Goal: Book appointment/travel/reservation

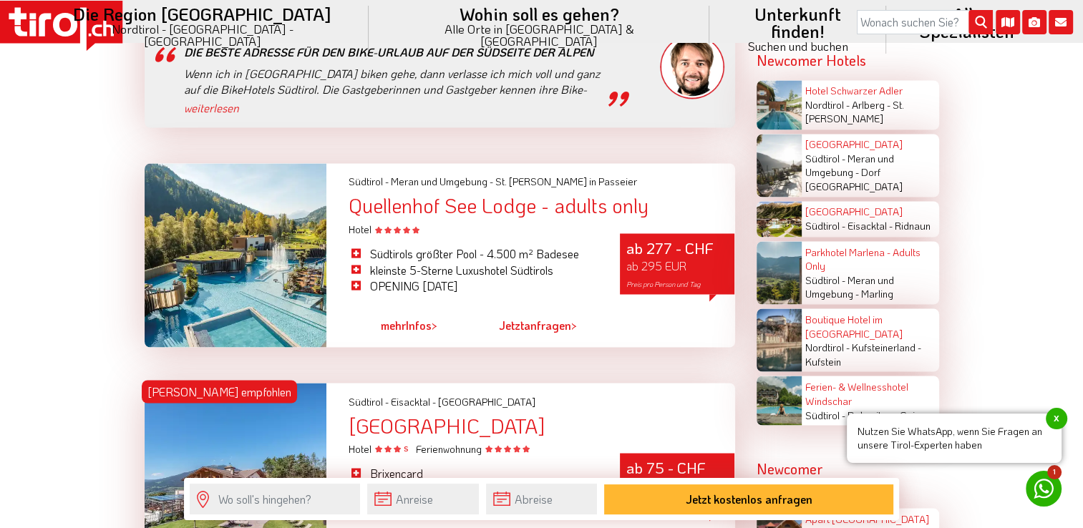
scroll to position [2433, 0]
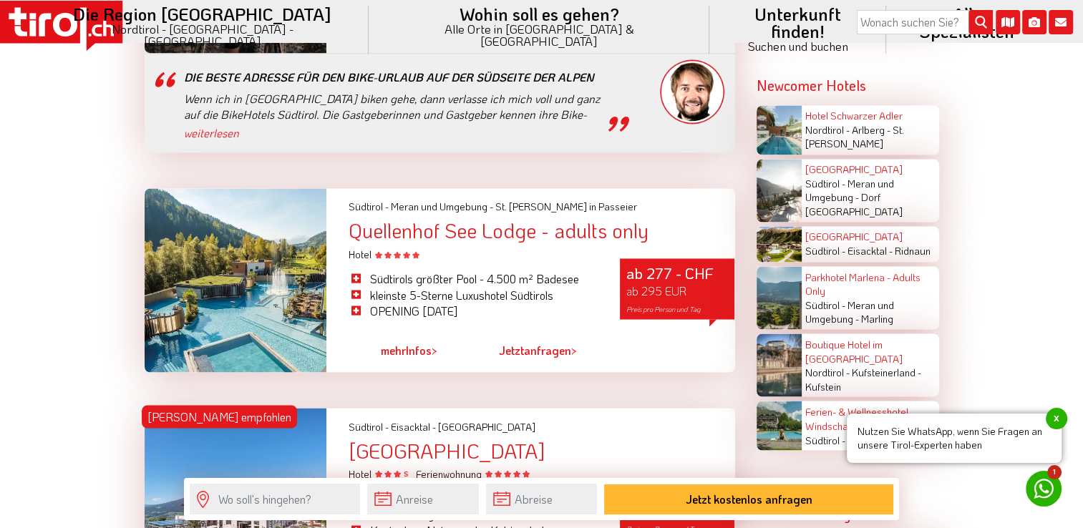
click at [501, 220] on div "Quellenhof See Lodge - adults only" at bounding box center [541, 231] width 386 height 22
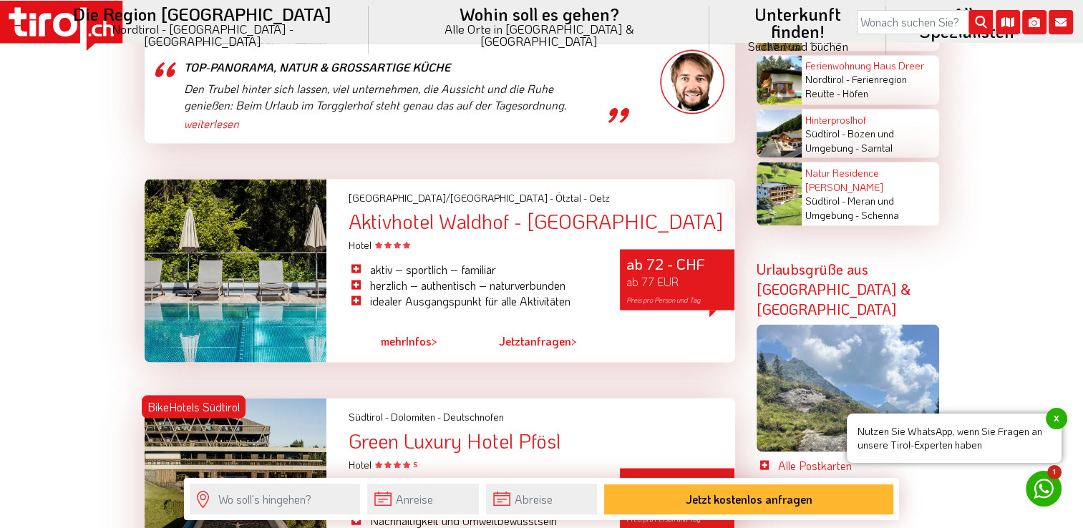
scroll to position [2588, 0]
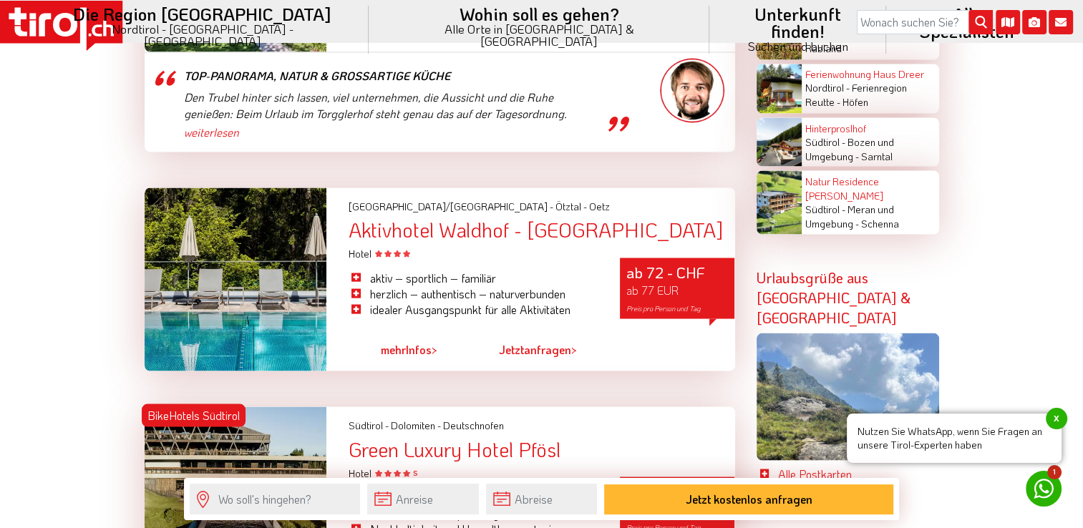
click at [421, 218] on div "Aktivhotel Waldhof - [GEOGRAPHIC_DATA]" at bounding box center [541, 229] width 386 height 22
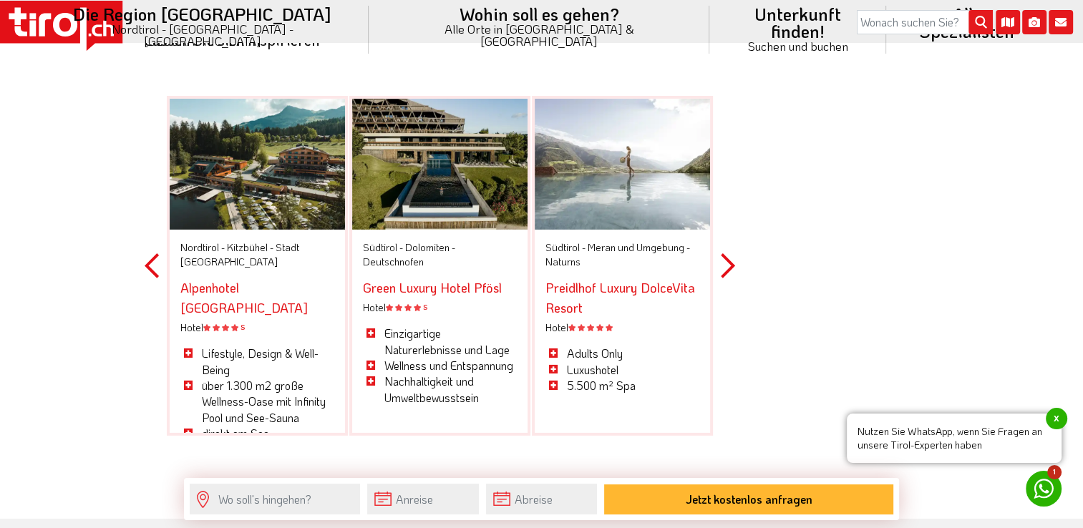
scroll to position [4520, 0]
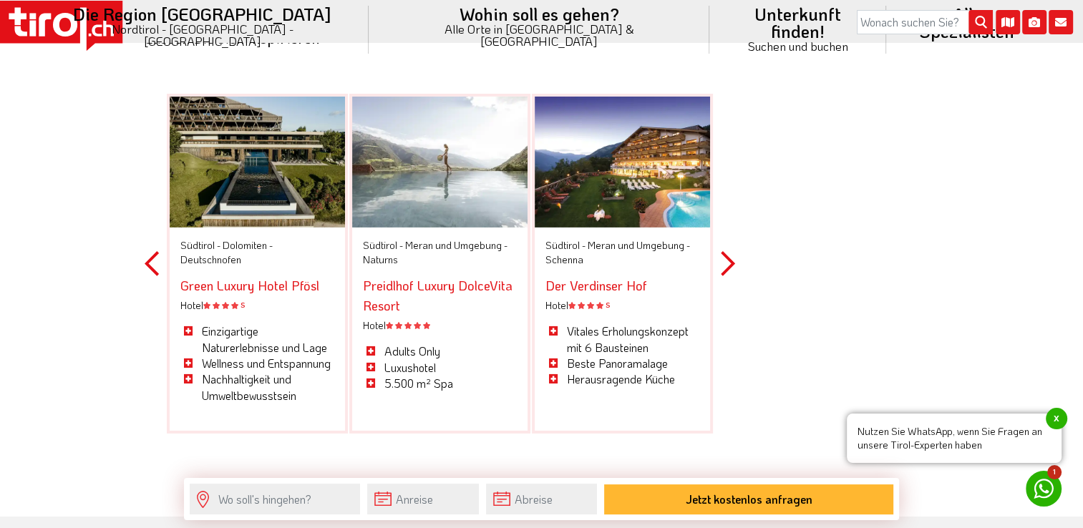
click at [724, 210] on button "Next" at bounding box center [728, 264] width 14 height 420
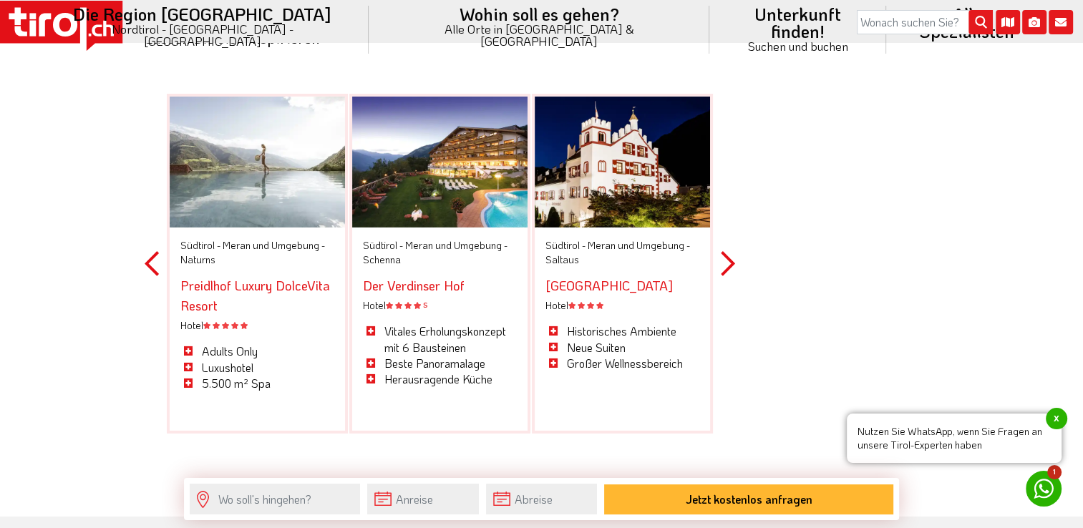
click at [724, 210] on button "Next" at bounding box center [728, 264] width 14 height 420
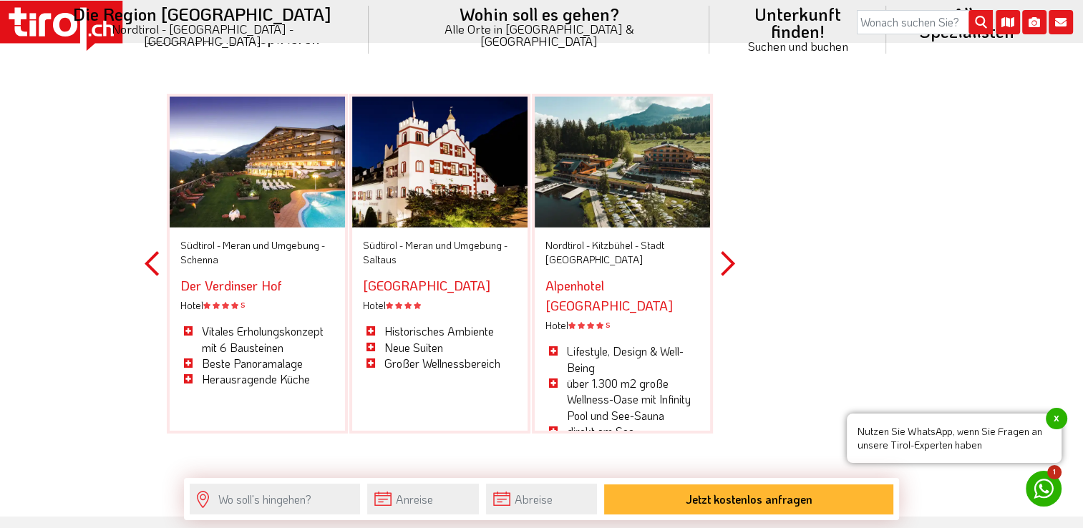
click at [724, 210] on button "Next" at bounding box center [728, 264] width 14 height 420
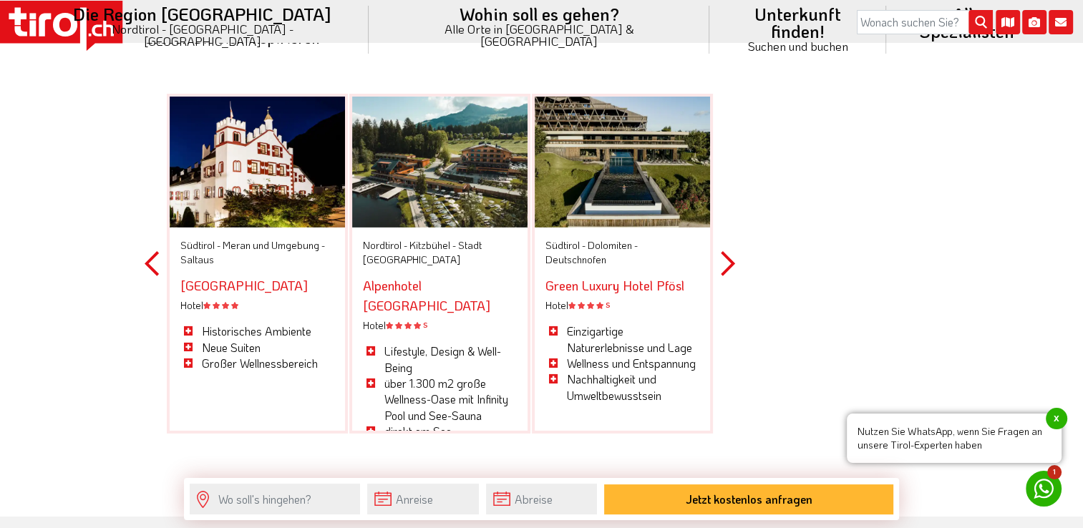
click at [724, 210] on button "Next" at bounding box center [728, 264] width 14 height 420
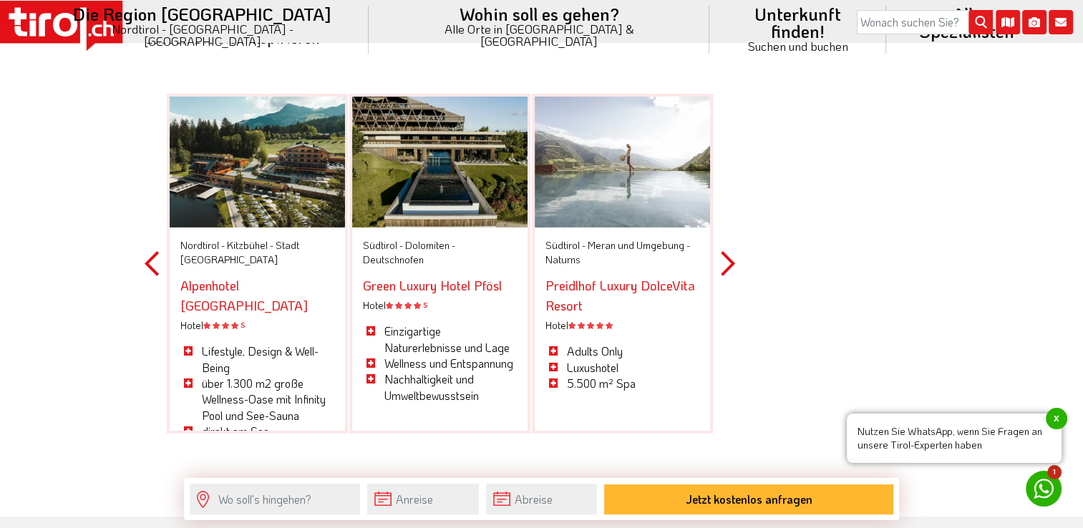
click at [724, 210] on button "Next" at bounding box center [728, 264] width 14 height 420
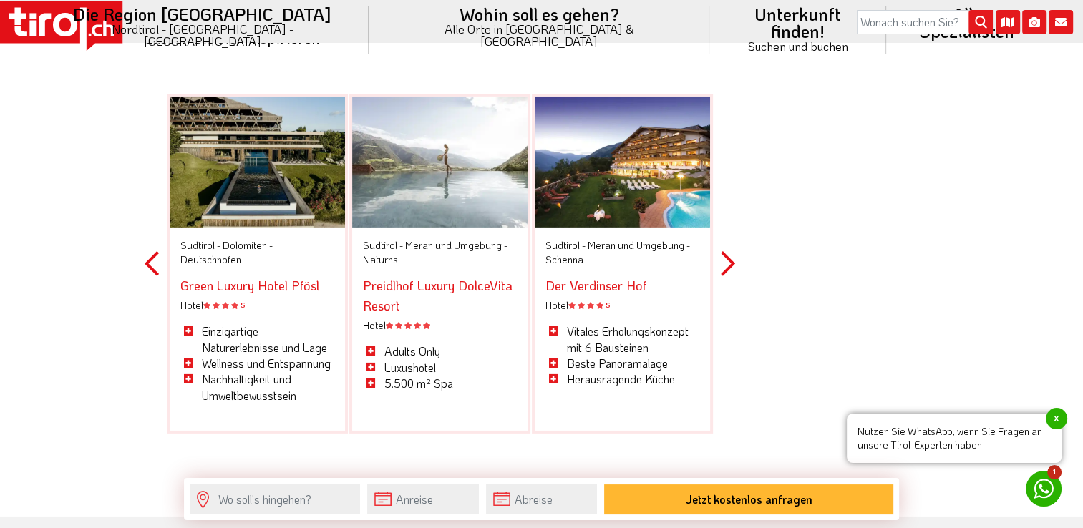
click at [724, 210] on button "Next" at bounding box center [728, 264] width 14 height 420
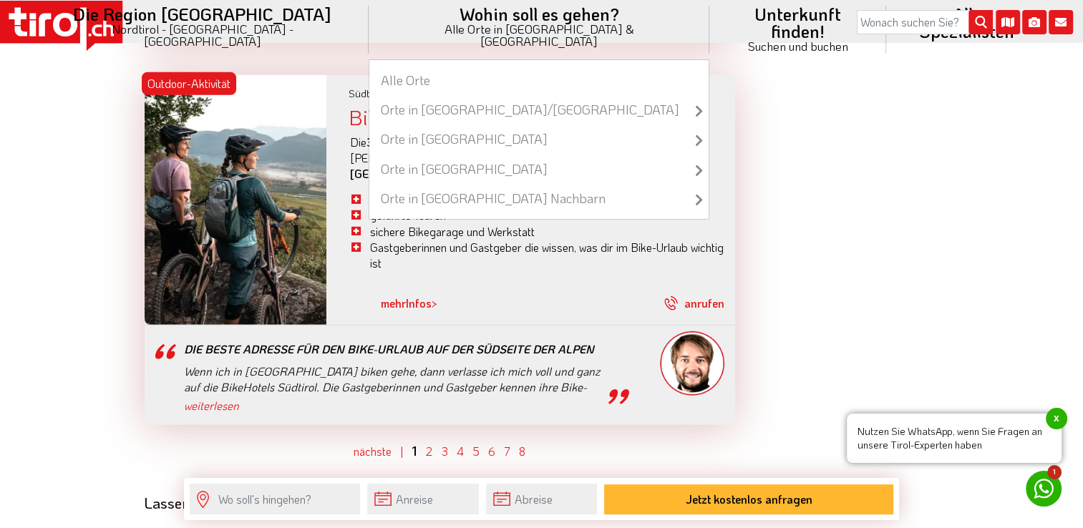
scroll to position [4019, 0]
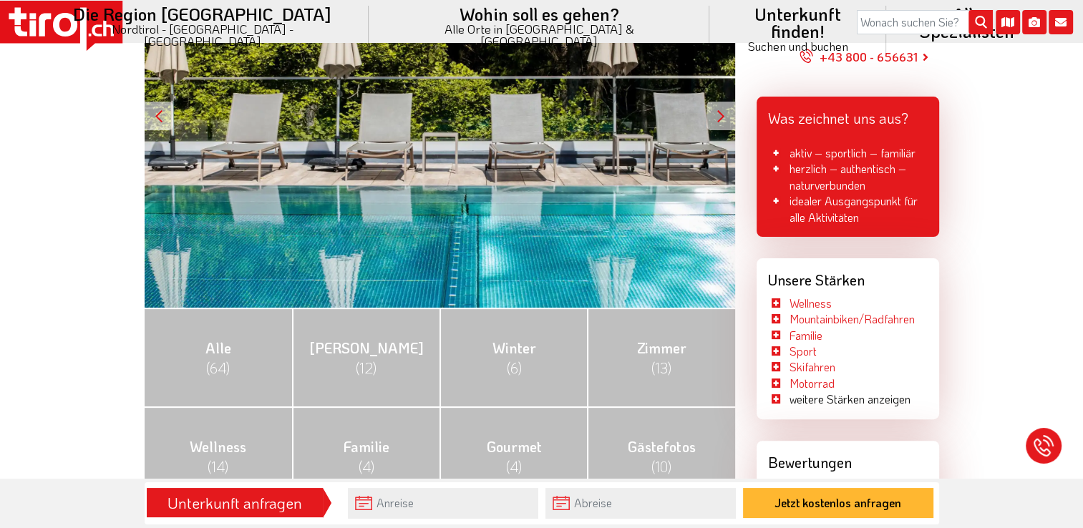
scroll to position [358, 0]
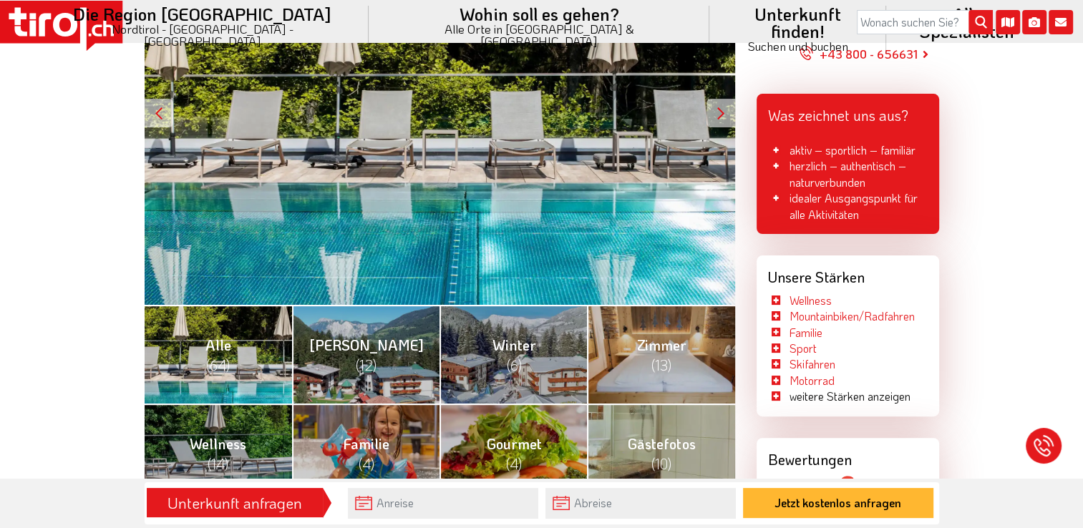
click at [226, 350] on span "Alle (64)" at bounding box center [218, 355] width 26 height 39
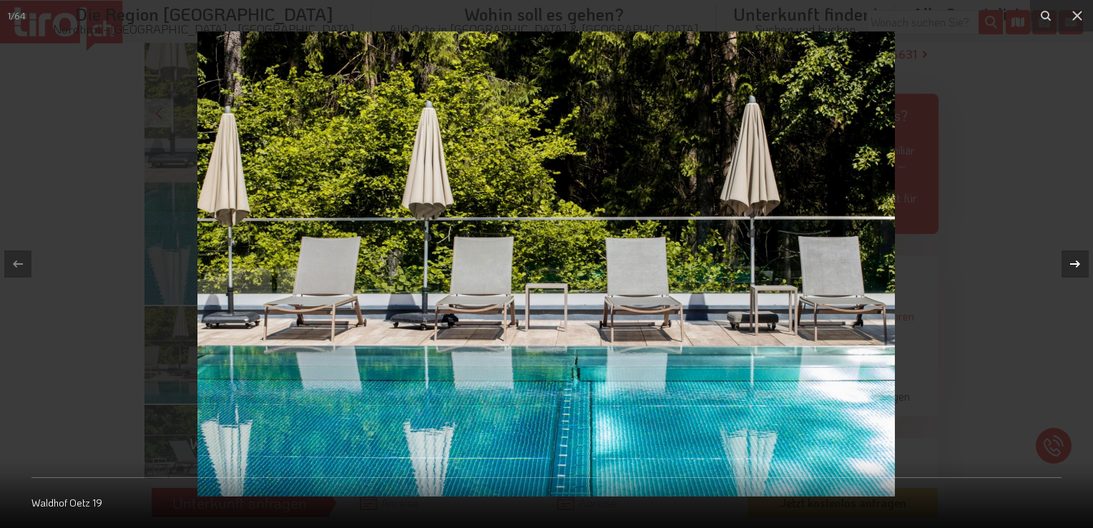
click at [1073, 263] on icon at bounding box center [1075, 263] width 17 height 17
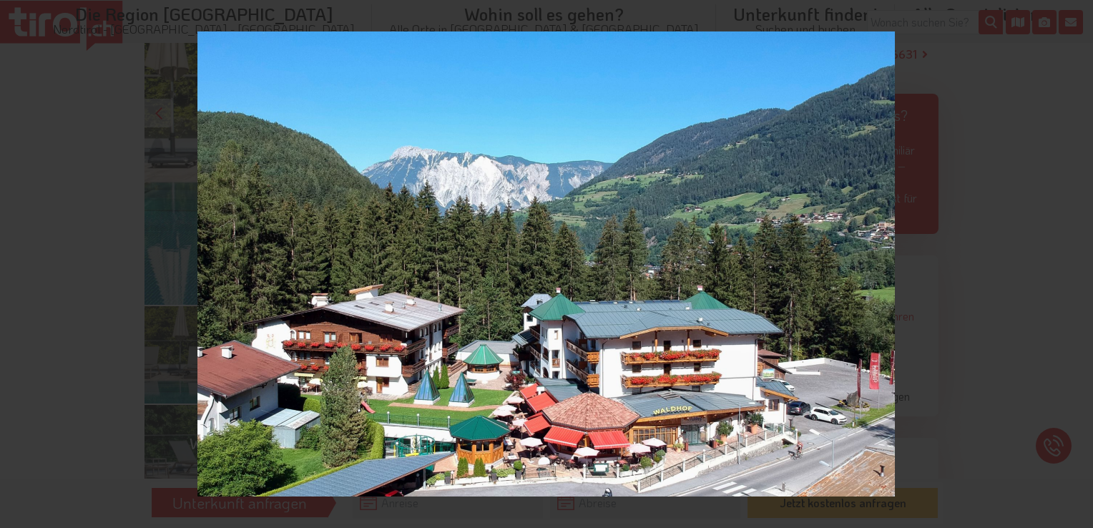
click at [1073, 263] on div "2 / 64 Waldhof beide Häuser Tschirgant - Aktivhotel Waldhof" at bounding box center [546, 264] width 1093 height 528
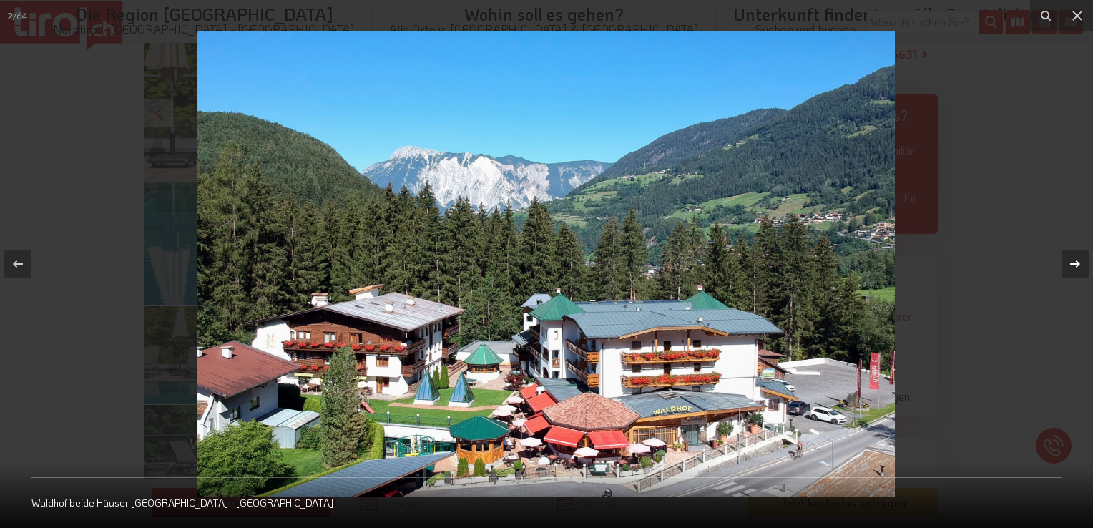
click at [1081, 265] on icon at bounding box center [1075, 263] width 17 height 17
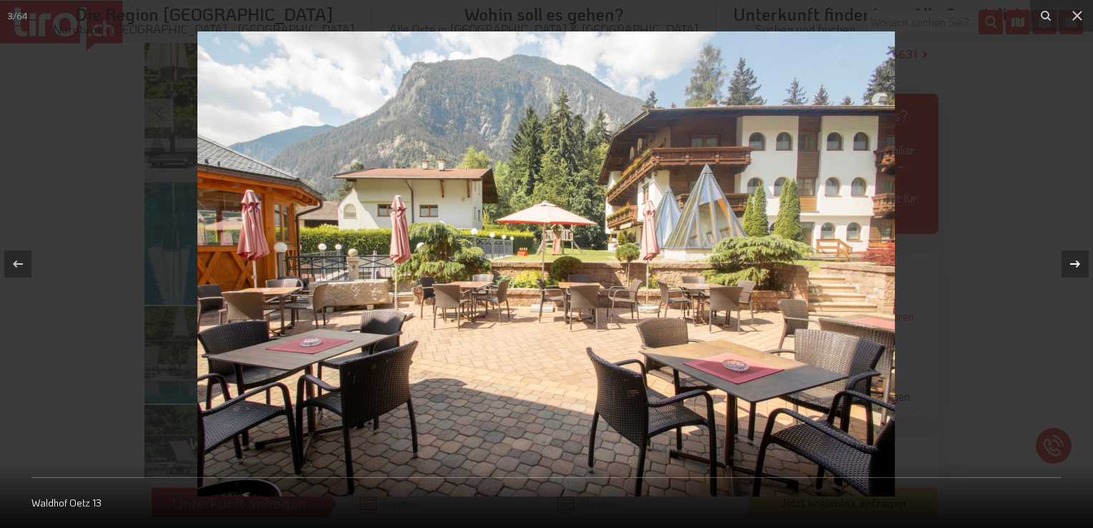
click at [1081, 265] on icon at bounding box center [1075, 263] width 17 height 17
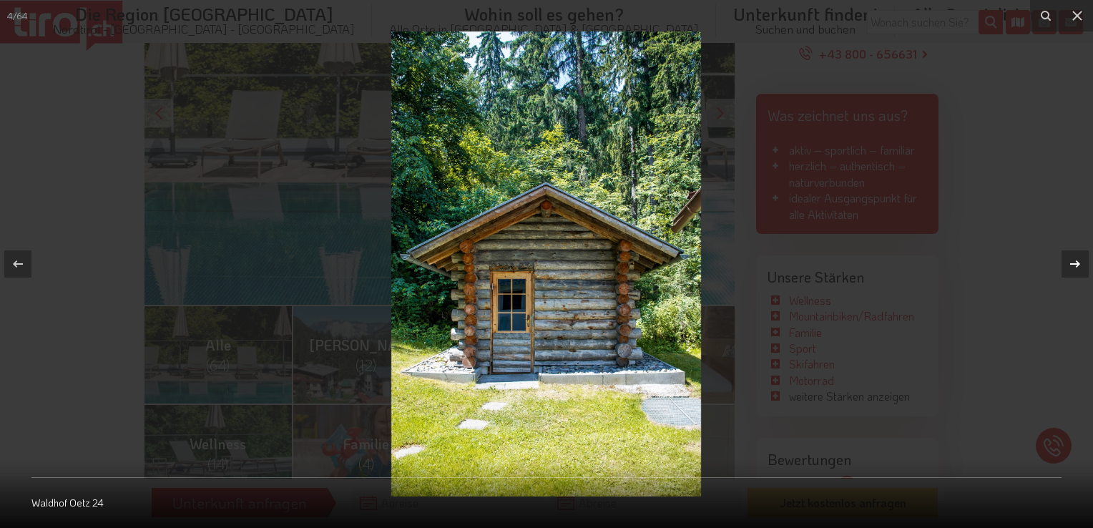
click at [1081, 265] on icon at bounding box center [1075, 263] width 17 height 17
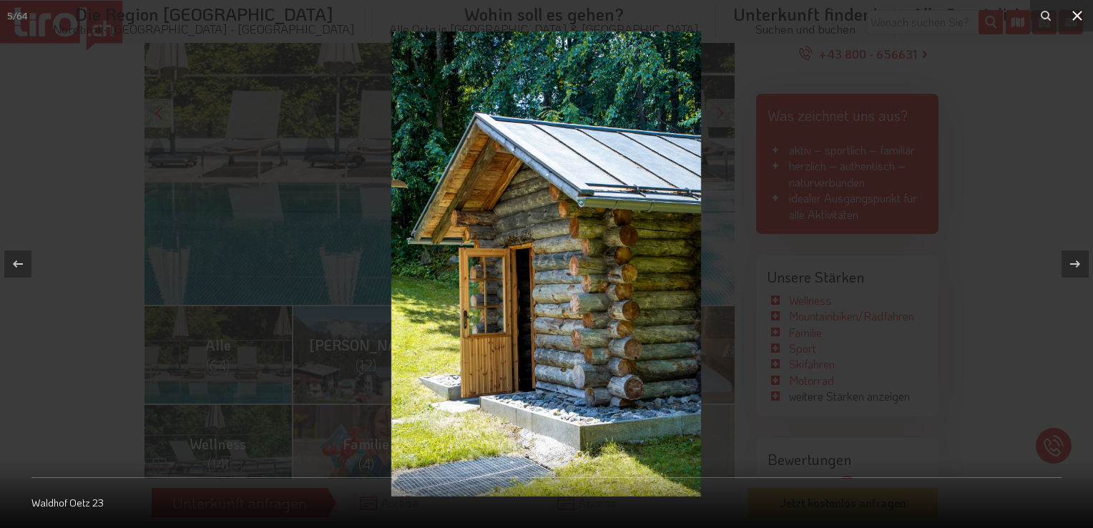
click at [1076, 11] on icon at bounding box center [1077, 15] width 17 height 17
